Goal: Find contact information: Obtain details needed to contact an individual or organization

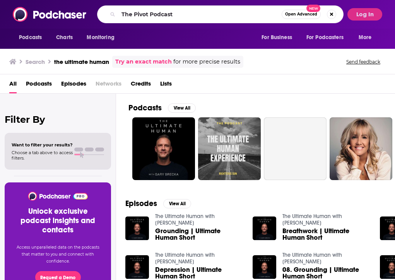
type input "The Pivot Podcast"
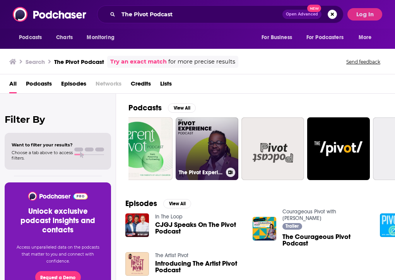
scroll to position [0, 26]
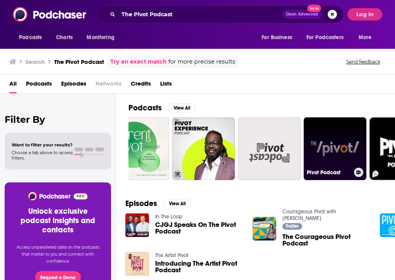
click at [319, 150] on link "Pivot Podcast" at bounding box center [335, 148] width 63 height 63
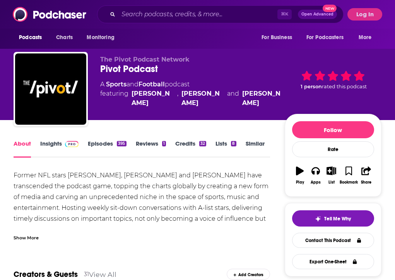
scroll to position [16, 0]
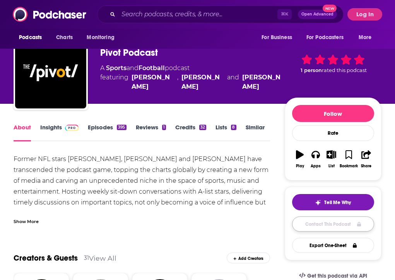
click at [301, 225] on link "Contact This Podcast" at bounding box center [333, 223] width 82 height 15
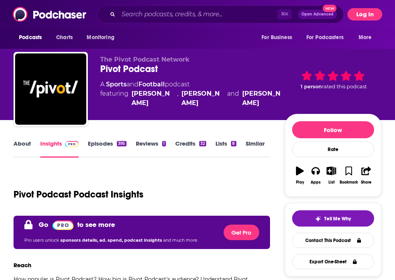
click at [354, 14] on button "Log In" at bounding box center [364, 14] width 35 height 12
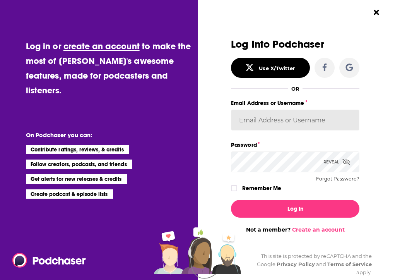
type input "[EMAIL_ADDRESS][DOMAIN_NAME]"
click at [256, 190] on label "Remember Me" at bounding box center [261, 188] width 39 height 10
click at [236, 191] on input "rememberMe" at bounding box center [234, 191] width 5 height 0
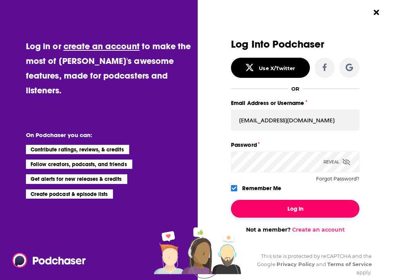
click at [257, 202] on button "Log In" at bounding box center [295, 209] width 128 height 18
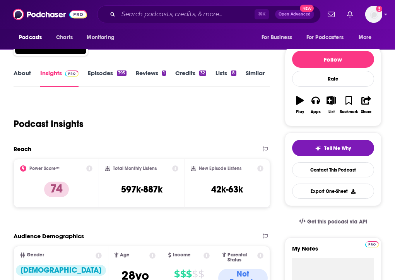
scroll to position [71, 0]
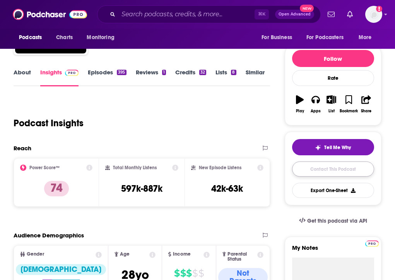
click at [305, 165] on link "Contact This Podcast" at bounding box center [333, 168] width 82 height 15
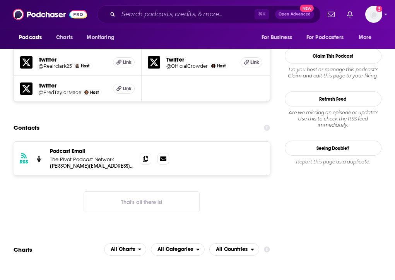
scroll to position [681, 0]
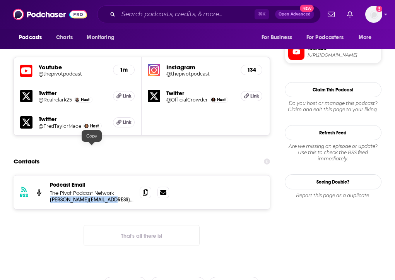
drag, startPoint x: 116, startPoint y: 147, endPoint x: 49, endPoint y: 145, distance: 67.3
click at [49, 175] on div "RSS Podcast Email The Pivot Podcast Network [PERSON_NAME][EMAIL_ADDRESS][DOMAIN…" at bounding box center [142, 192] width 256 height 34
copy p "[PERSON_NAME][EMAIL_ADDRESS][DOMAIN_NAME]"
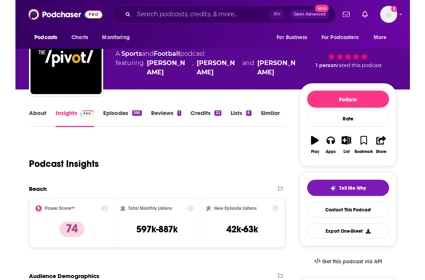
scroll to position [0, 0]
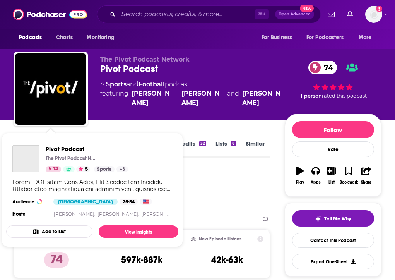
click at [8, 131] on span "Pivot Podcast The Pivot Podcast Network 74 5 Categories Sports + 3 Sports + 3 A…" at bounding box center [92, 189] width 181 height 123
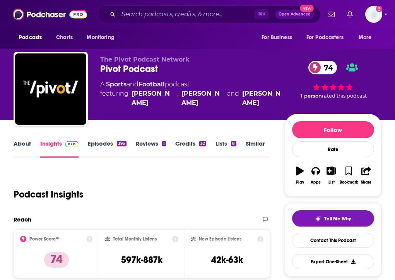
click at [21, 143] on link "About" at bounding box center [22, 149] width 17 height 18
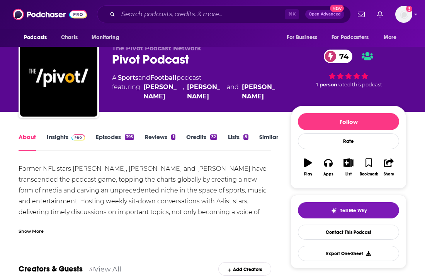
scroll to position [15, 0]
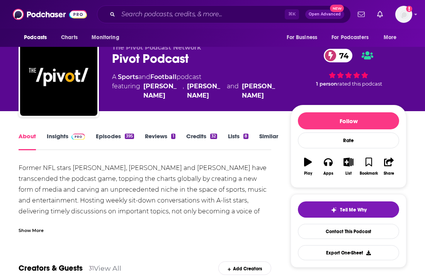
click at [39, 227] on div "Show More" at bounding box center [31, 229] width 25 height 7
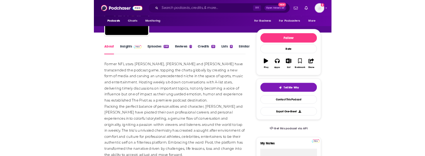
scroll to position [68, 0]
